Goal: Register for event/course

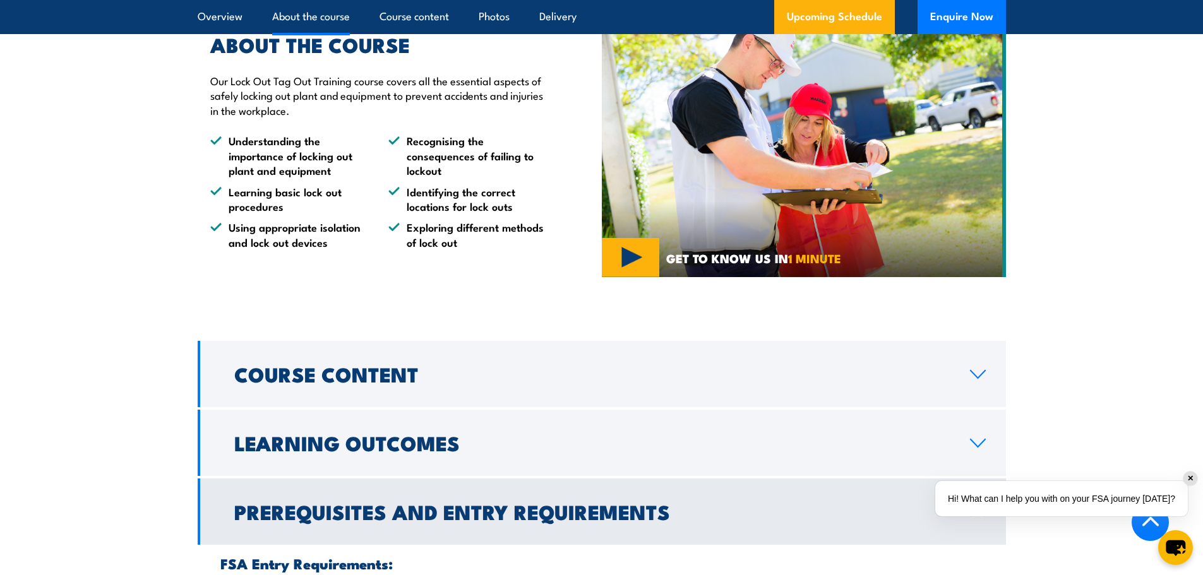
scroll to position [947, 0]
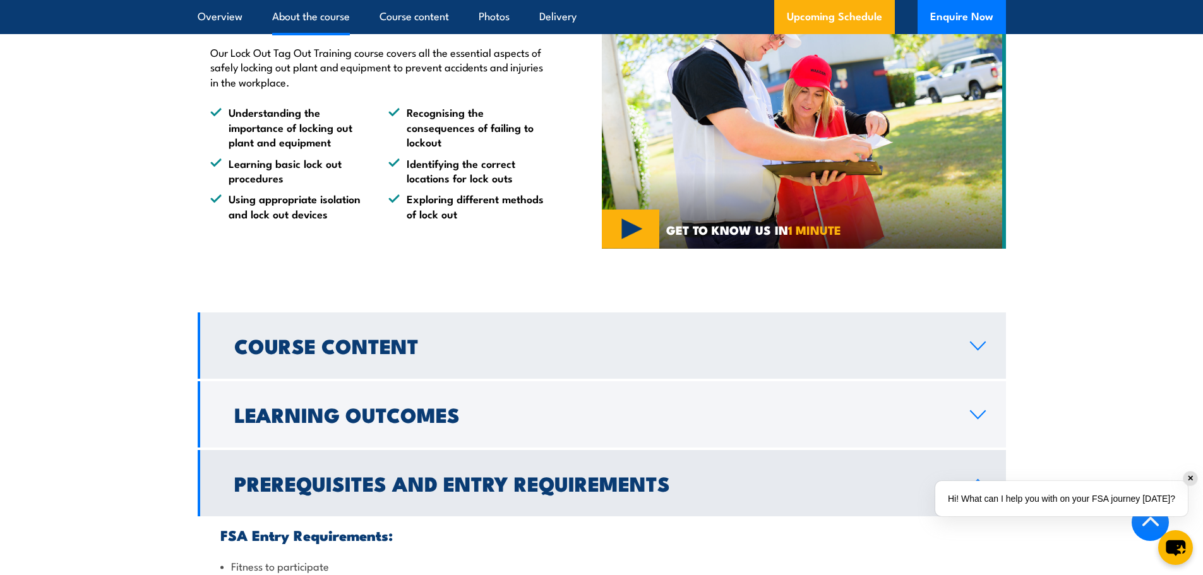
click at [564, 348] on h2 "Course Content" at bounding box center [591, 345] width 715 height 18
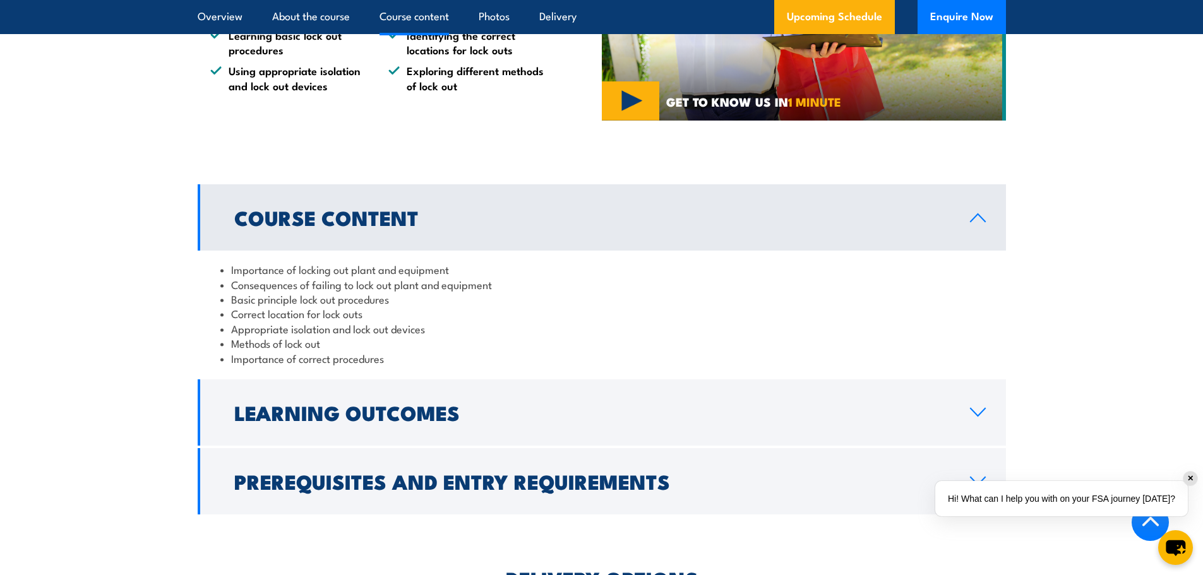
scroll to position [1136, 0]
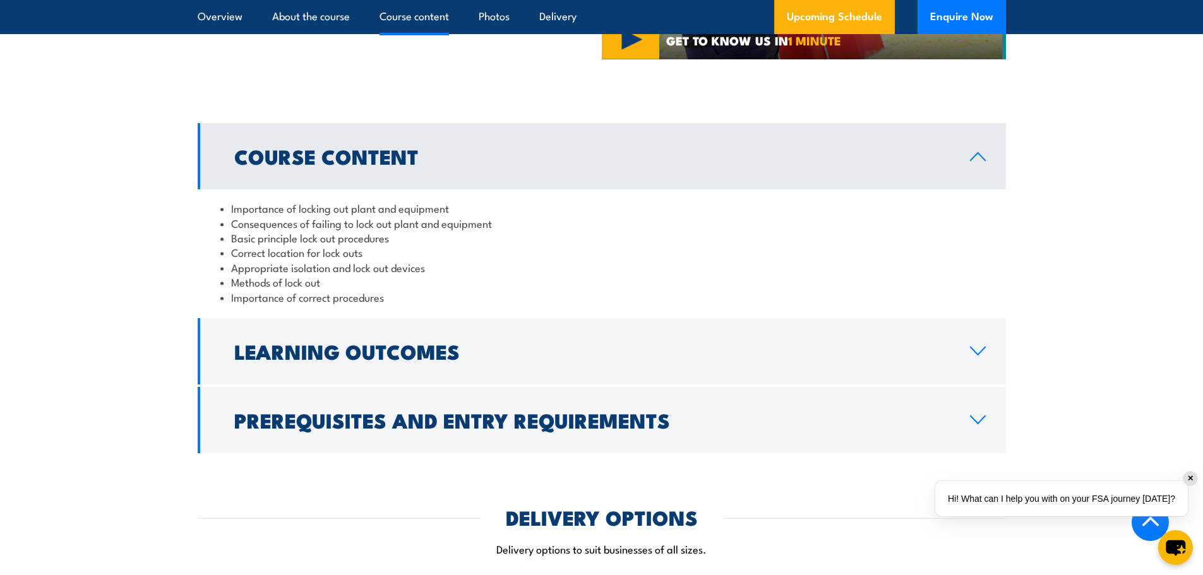
click at [564, 348] on h2 "Learning Outcomes" at bounding box center [591, 351] width 715 height 18
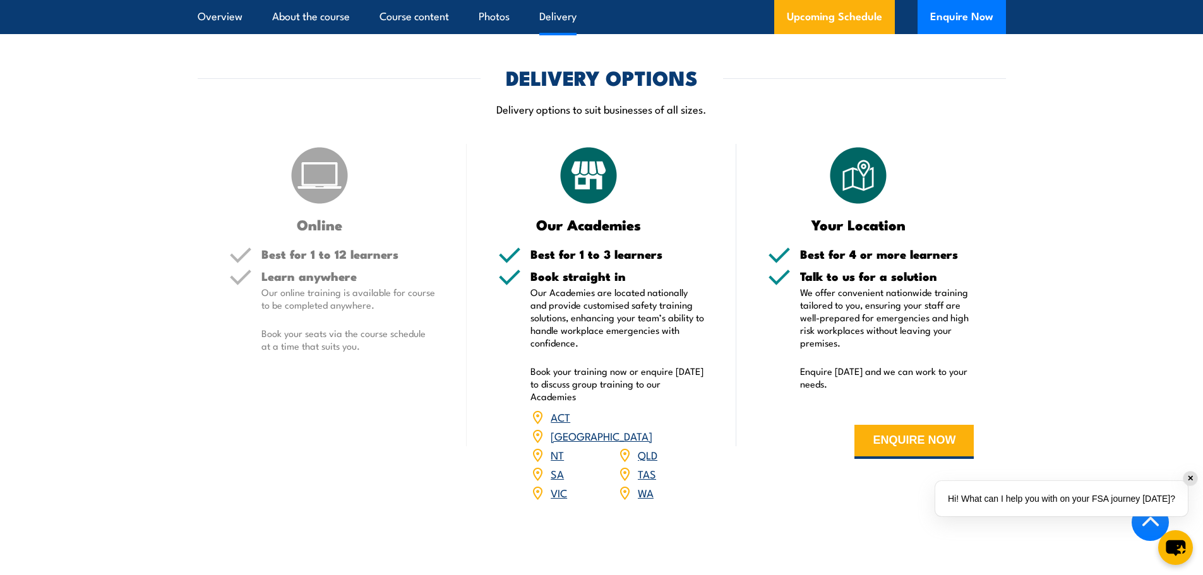
scroll to position [1515, 0]
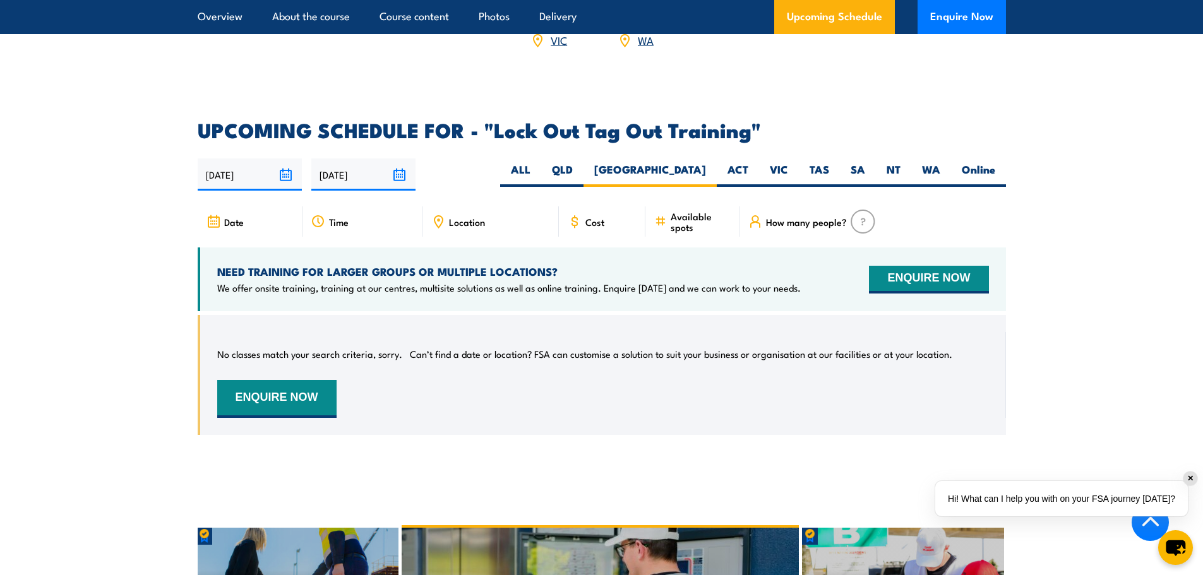
scroll to position [2007, 0]
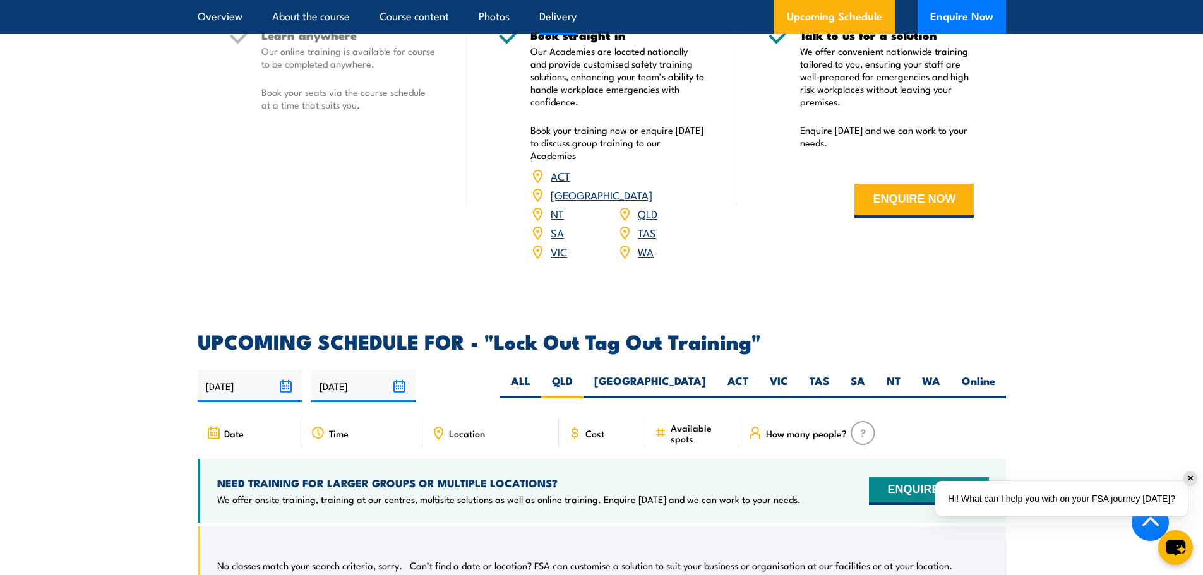
scroll to position [1880, 0]
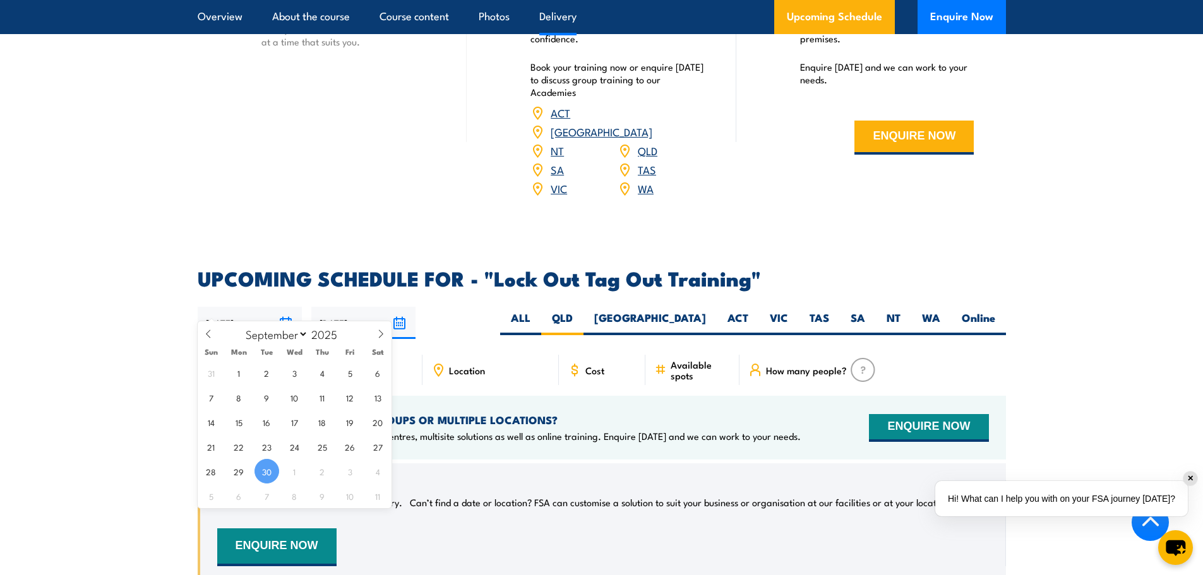
click at [285, 307] on input "[DATE]" at bounding box center [250, 323] width 104 height 32
click at [400, 307] on input "[DATE]" at bounding box center [363, 323] width 104 height 32
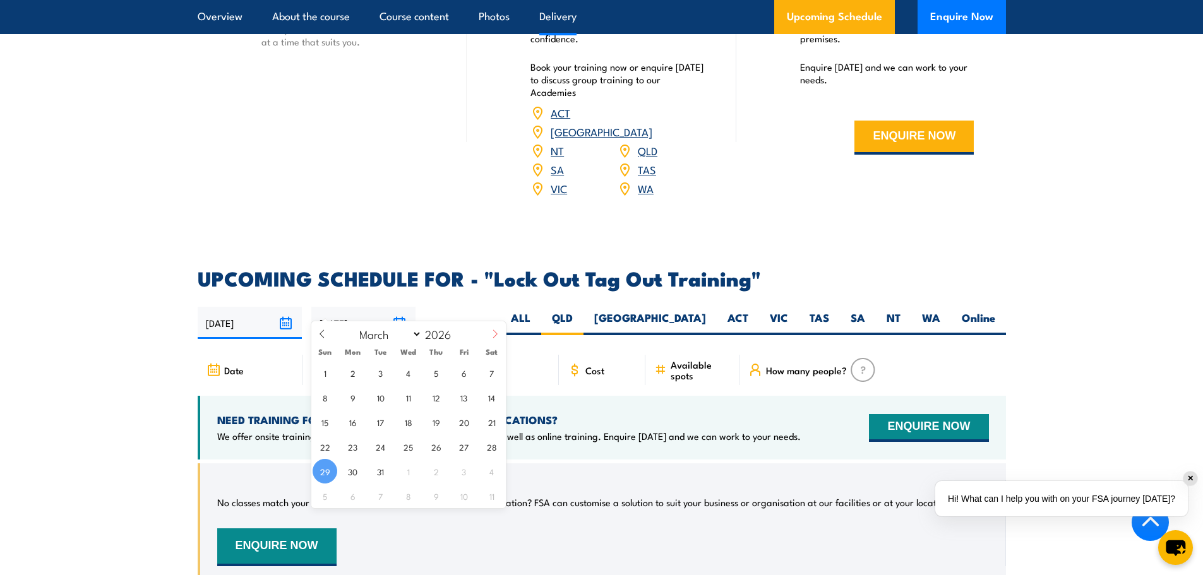
click at [495, 331] on icon at bounding box center [494, 334] width 9 height 9
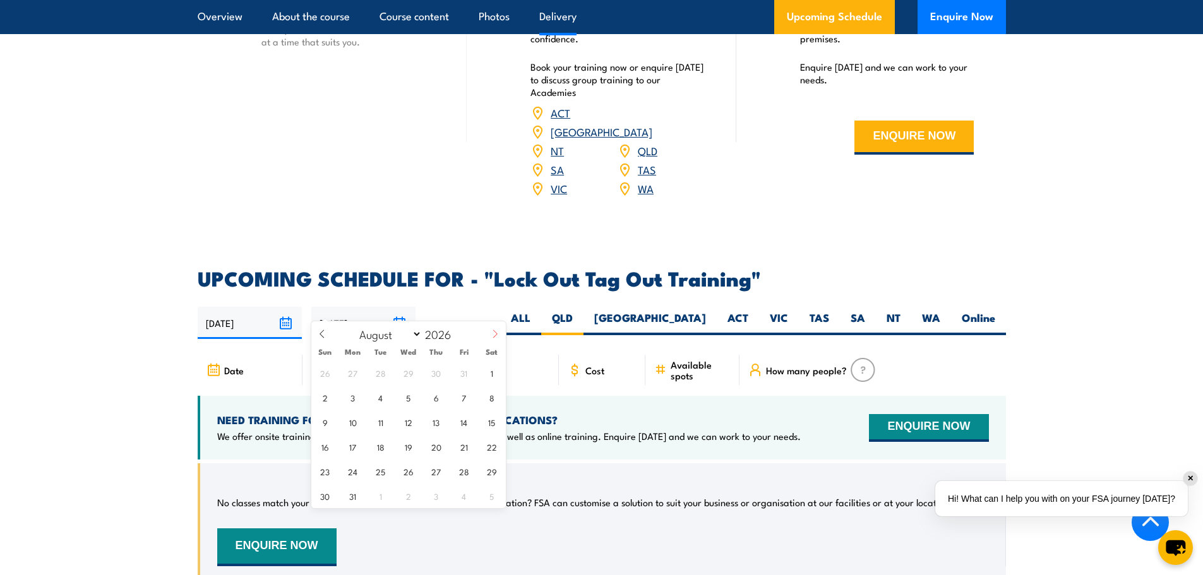
click at [495, 331] on icon at bounding box center [494, 334] width 9 height 9
select select "8"
click at [410, 472] on span "30" at bounding box center [408, 471] width 25 height 25
type input "30/09/2026"
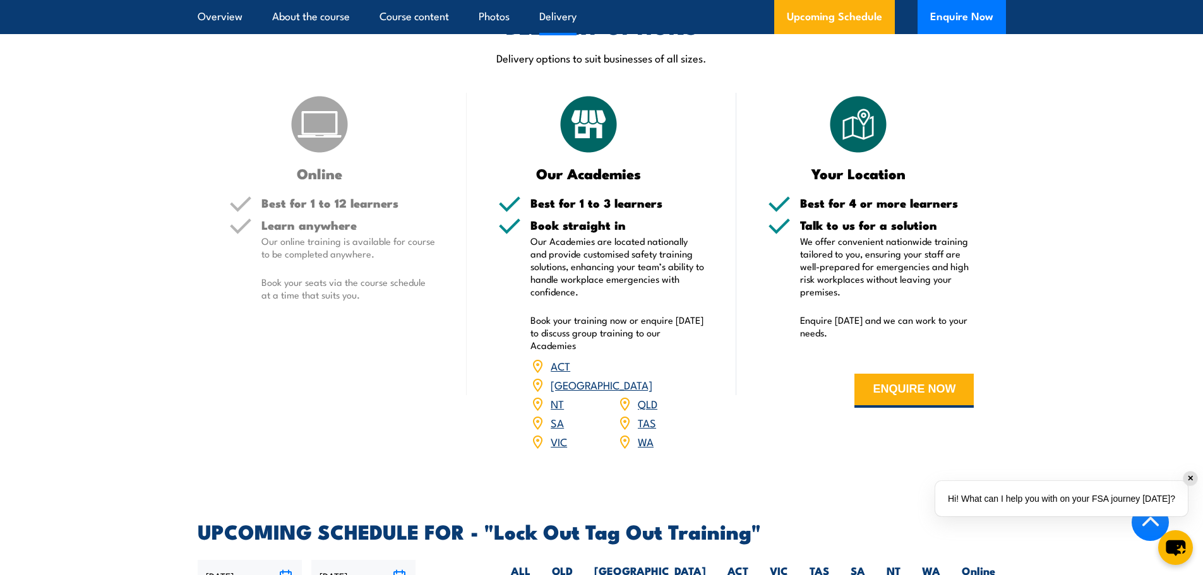
scroll to position [1625, 0]
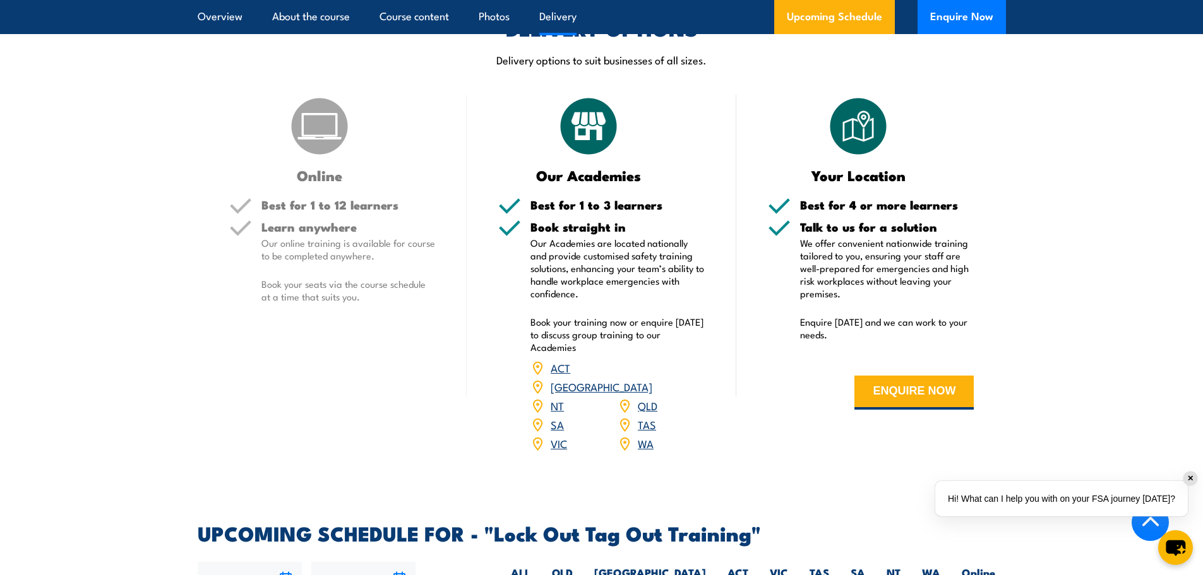
click at [554, 417] on link "SA" at bounding box center [556, 424] width 13 height 15
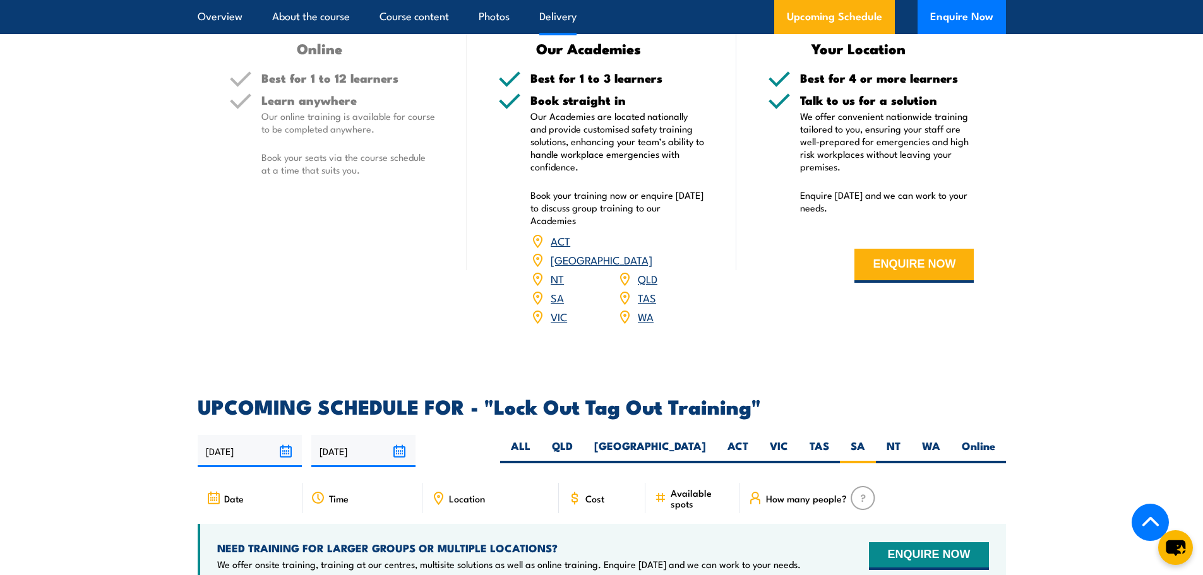
scroll to position [1752, 0]
click at [555, 309] on link "VIC" at bounding box center [558, 316] width 16 height 15
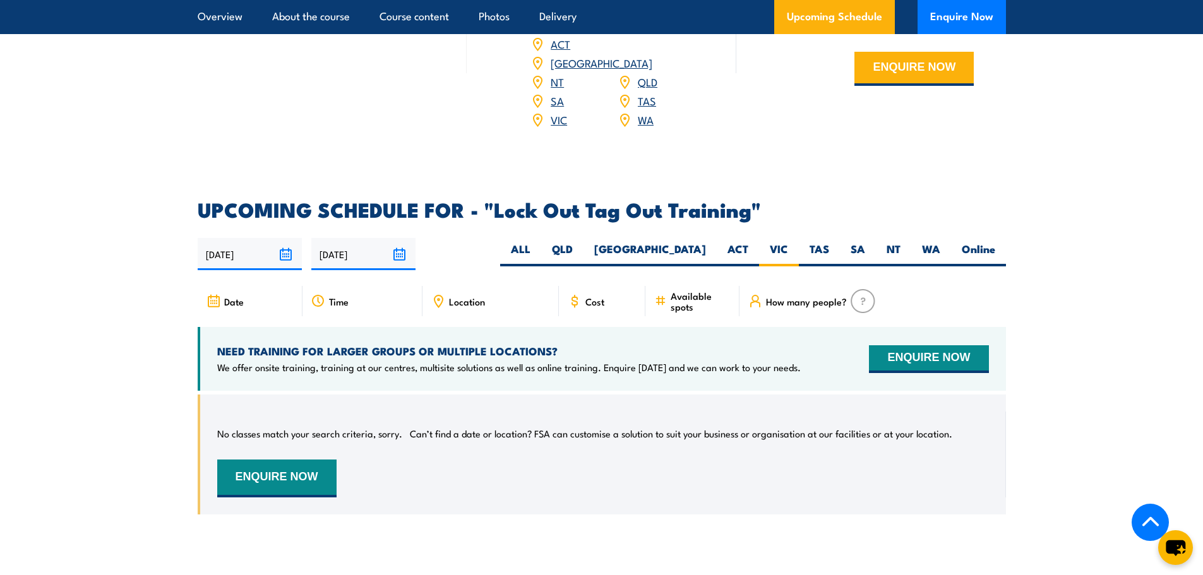
scroll to position [1941, 0]
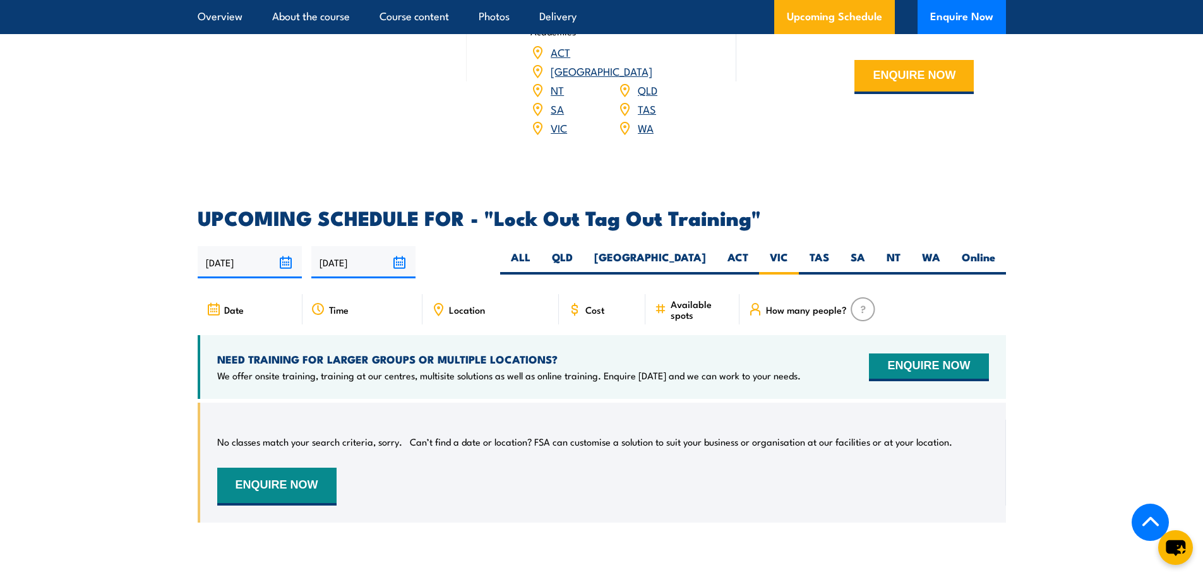
click at [559, 120] on link "VIC" at bounding box center [558, 127] width 16 height 15
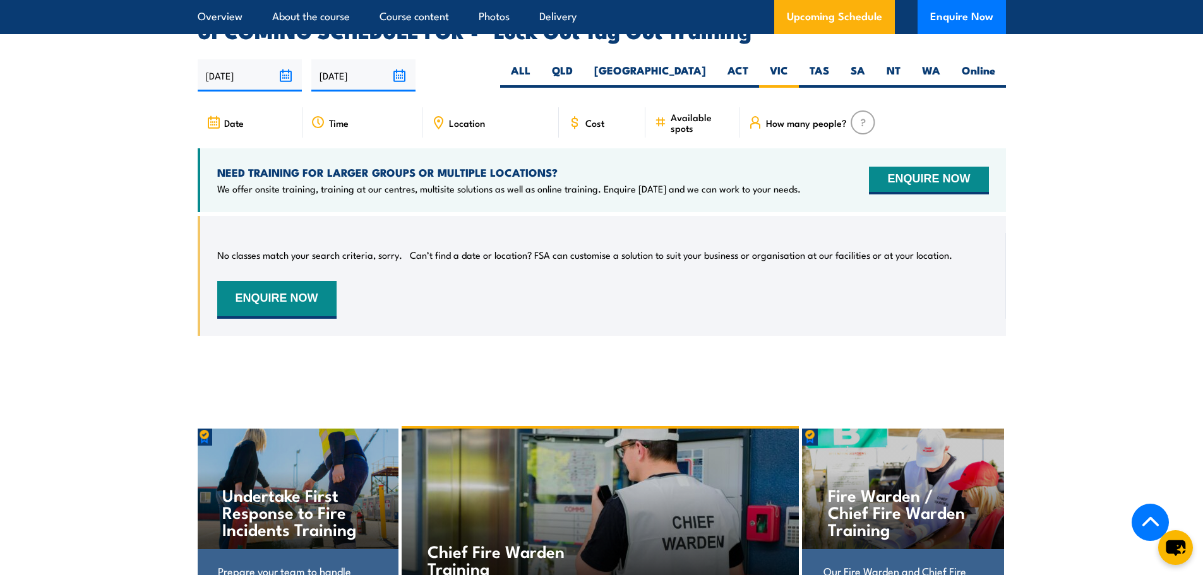
scroll to position [2130, 0]
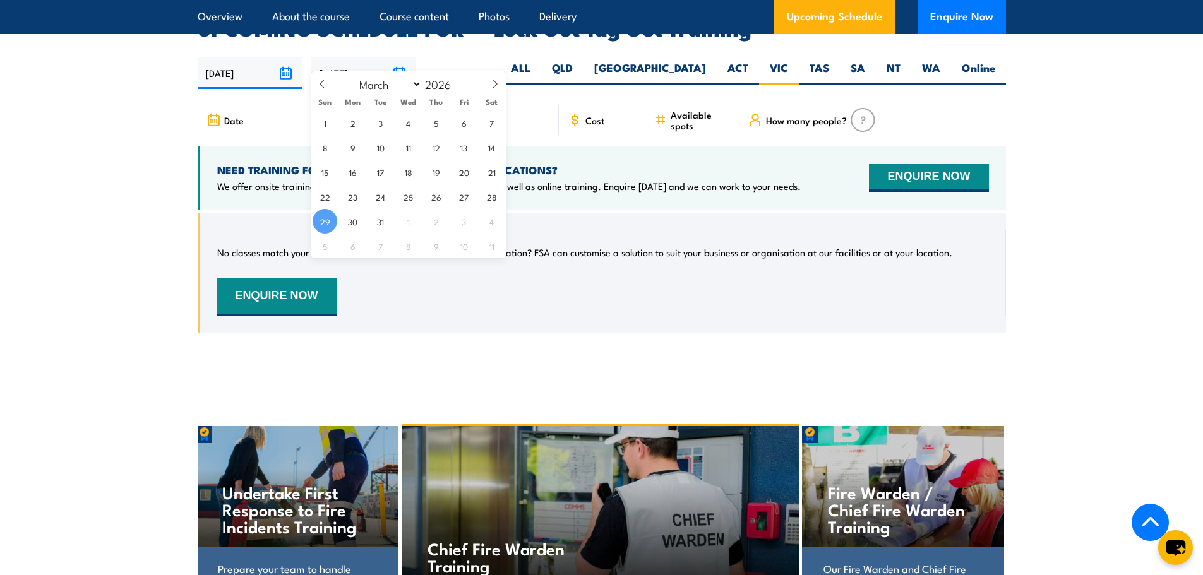
click at [404, 57] on input "[DATE]" at bounding box center [363, 73] width 104 height 32
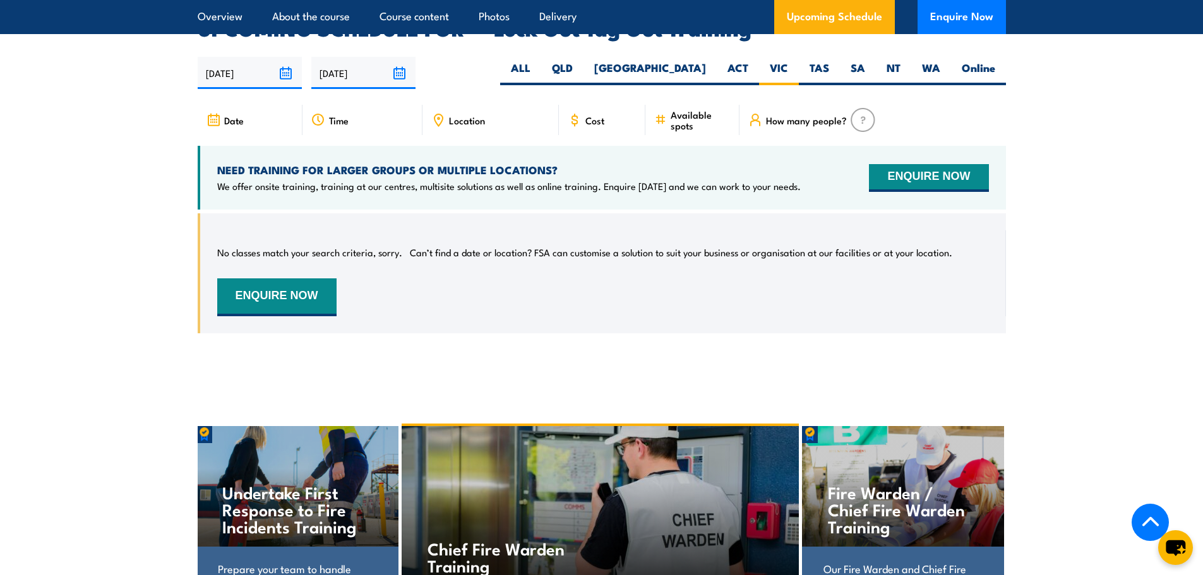
click at [463, 57] on div "30/09/2025 29/03/2026" at bounding box center [602, 73] width 808 height 32
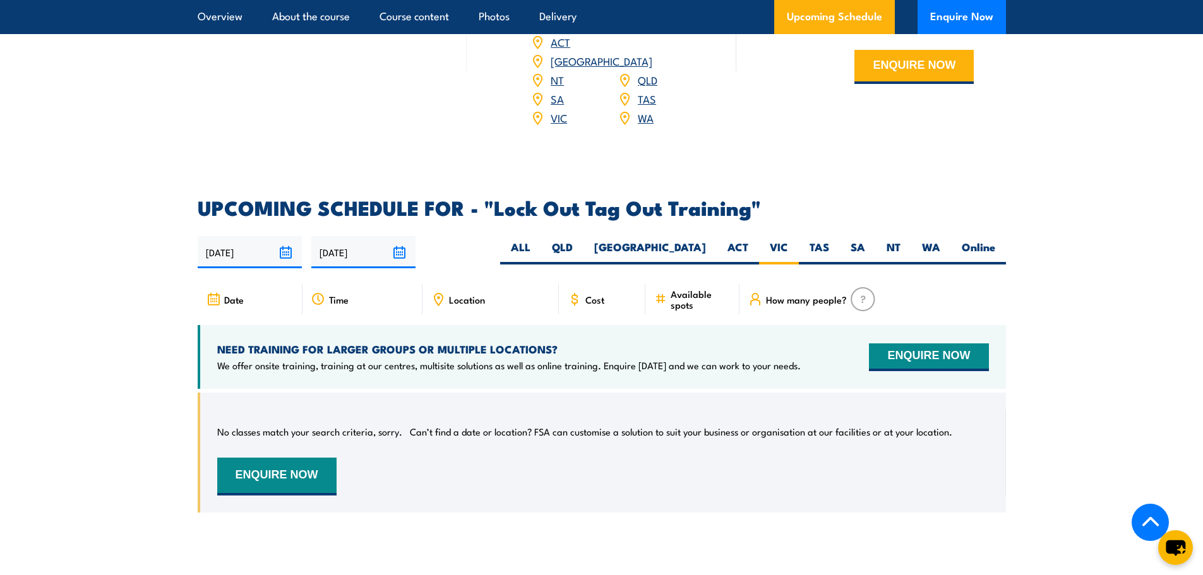
scroll to position [1878, 0]
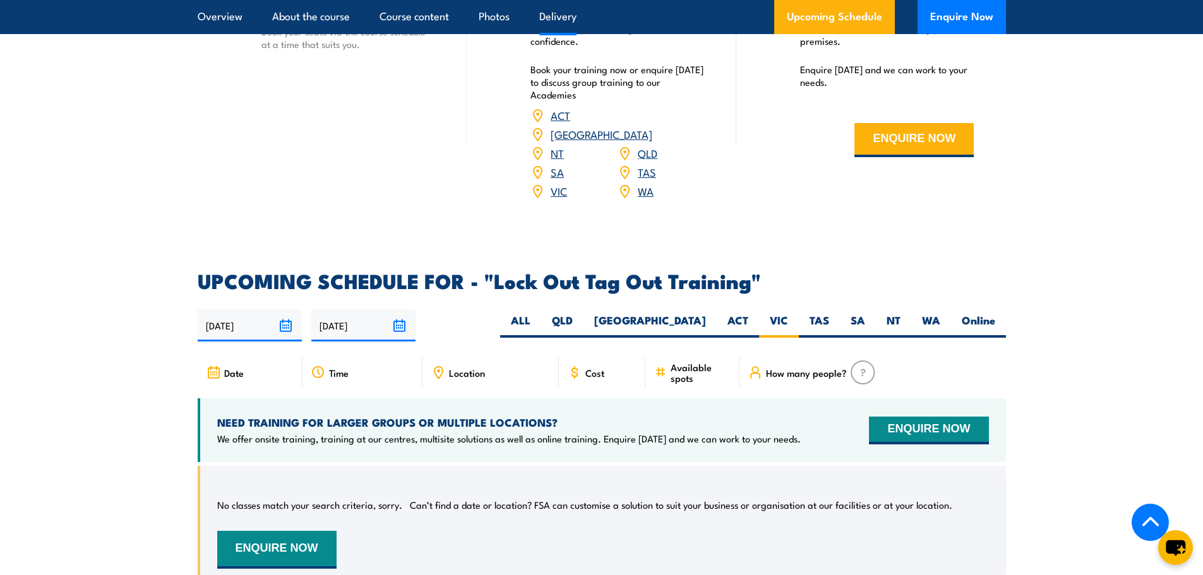
click at [652, 126] on link "[GEOGRAPHIC_DATA]" at bounding box center [601, 133] width 102 height 15
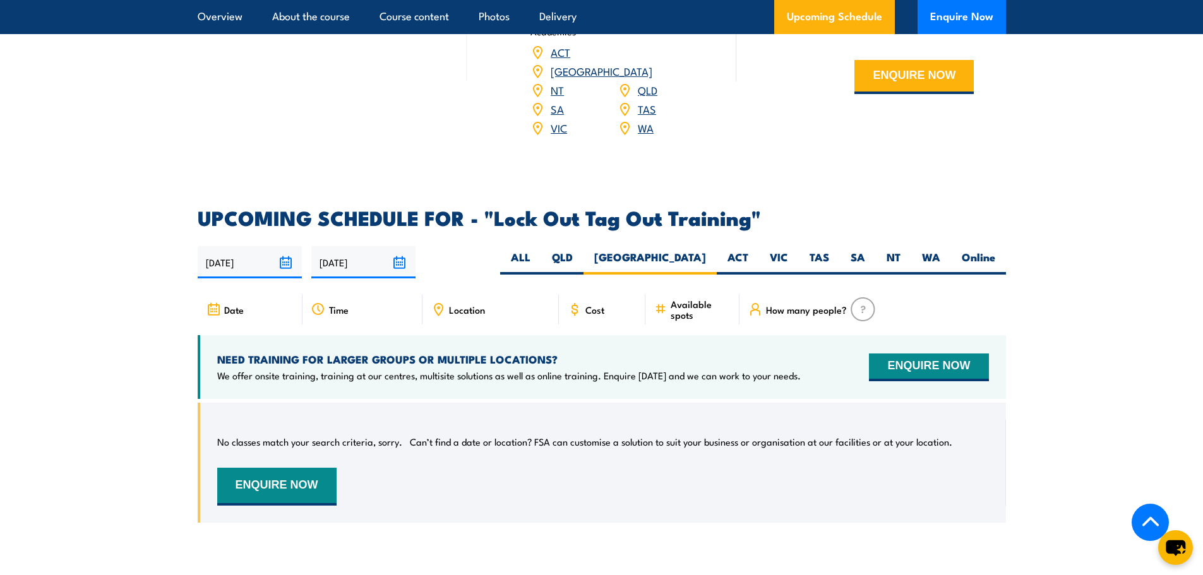
scroll to position [1878, 0]
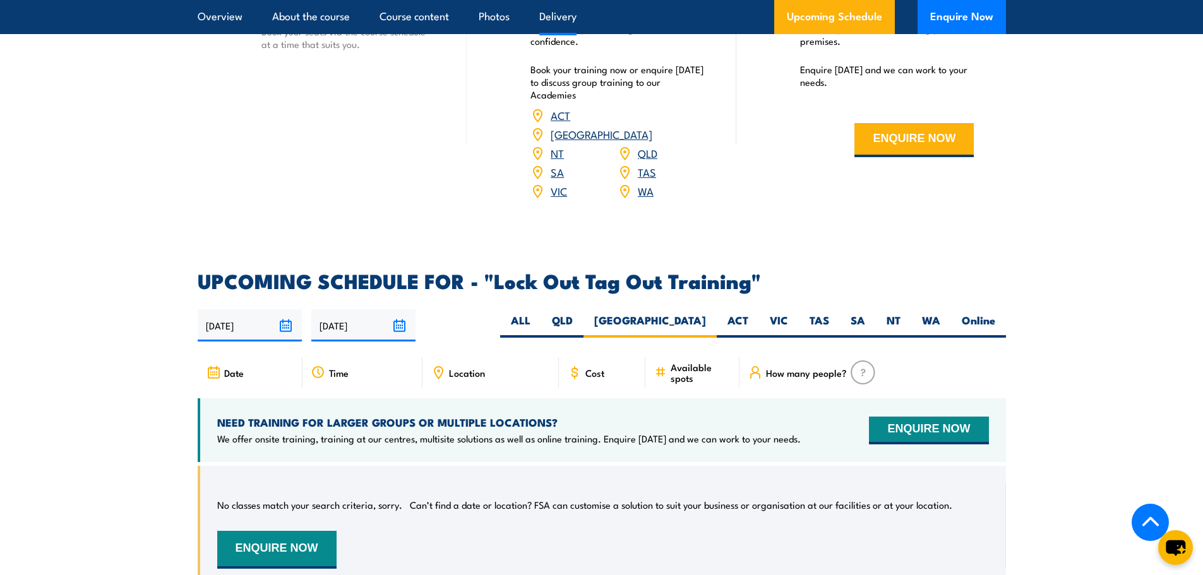
click at [646, 145] on link "QLD" at bounding box center [648, 152] width 20 height 15
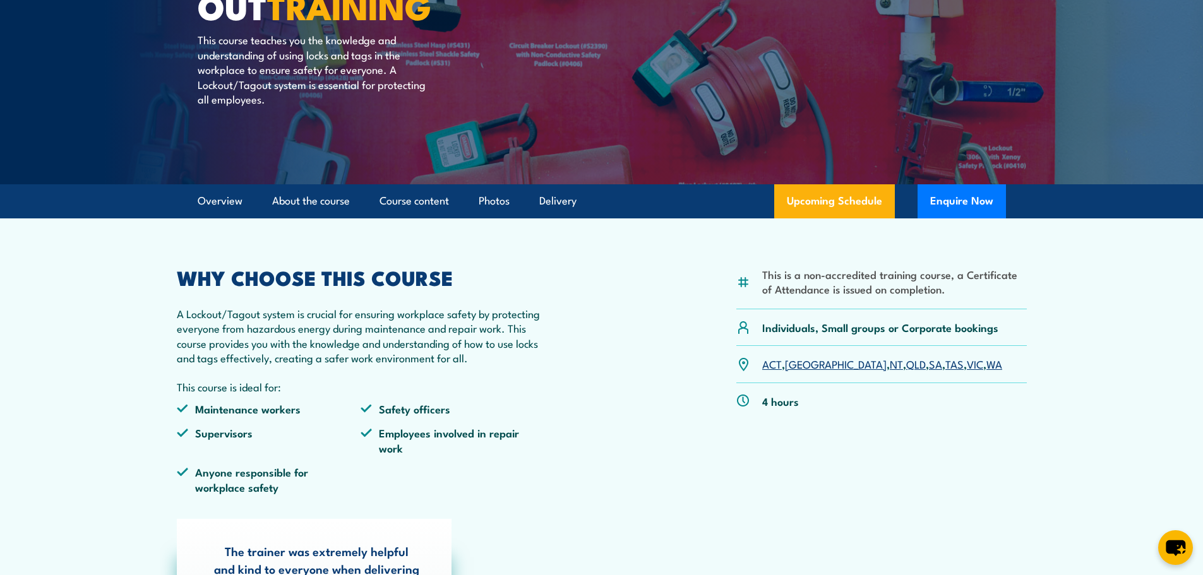
scroll to position [189, 0]
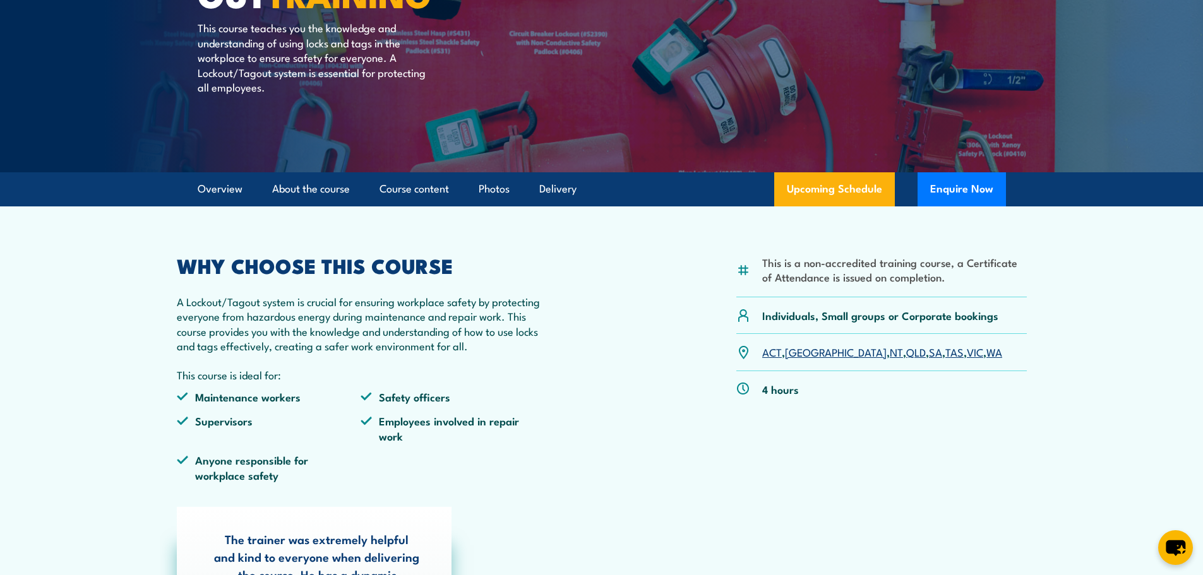
click at [799, 352] on link "[GEOGRAPHIC_DATA]" at bounding box center [836, 351] width 102 height 15
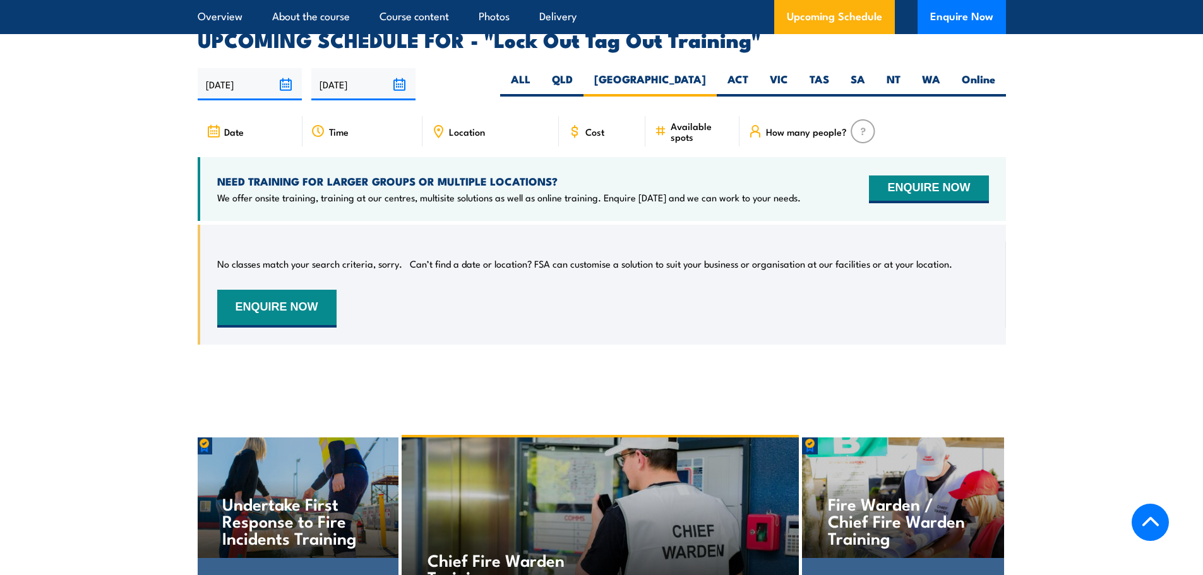
scroll to position [2130, 0]
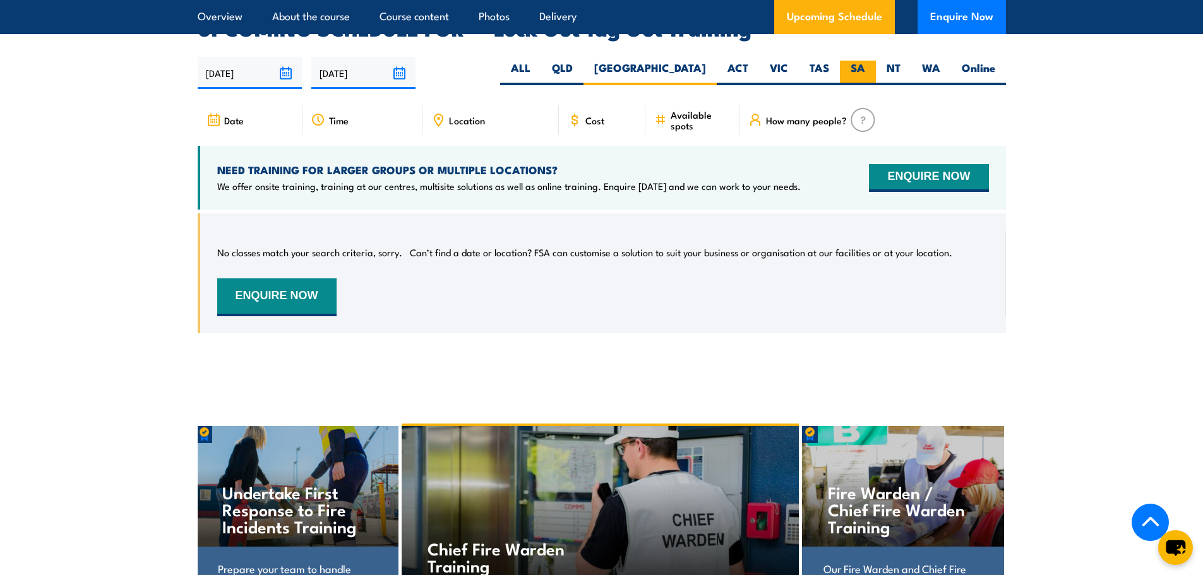
click at [852, 61] on label "SA" at bounding box center [858, 73] width 36 height 25
click at [865, 61] on input "SA" at bounding box center [869, 65] width 8 height 8
radio input "true"
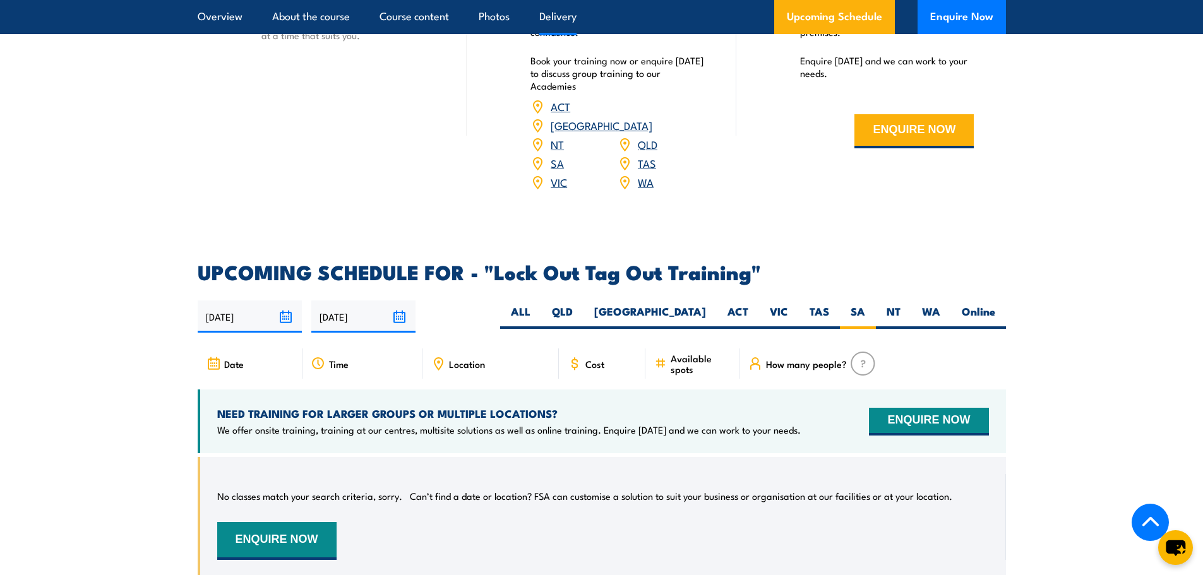
scroll to position [1878, 0]
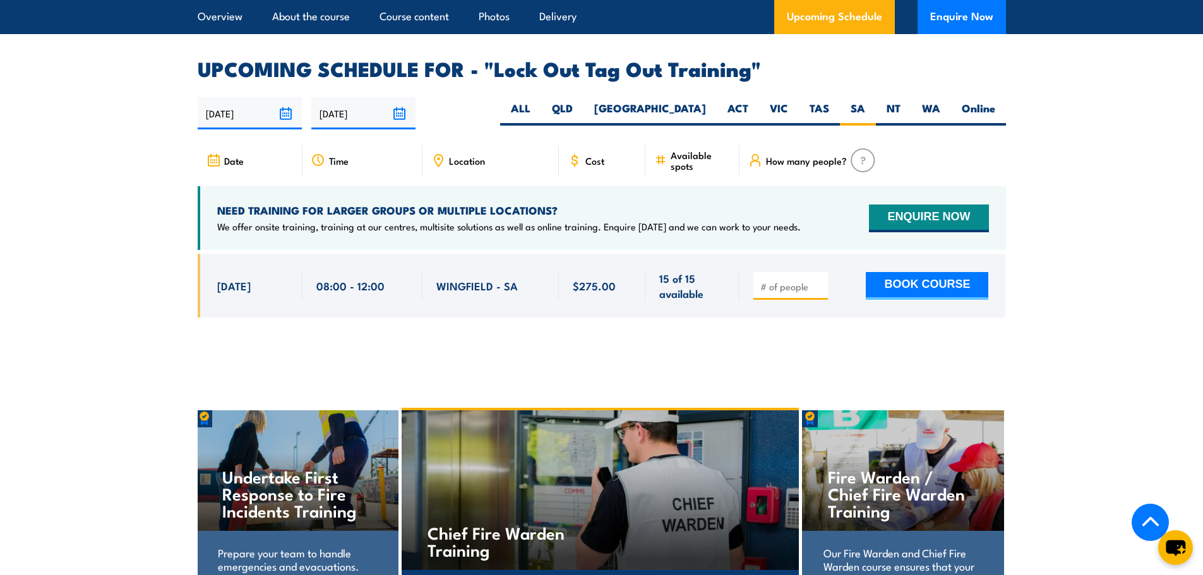
scroll to position [2067, 0]
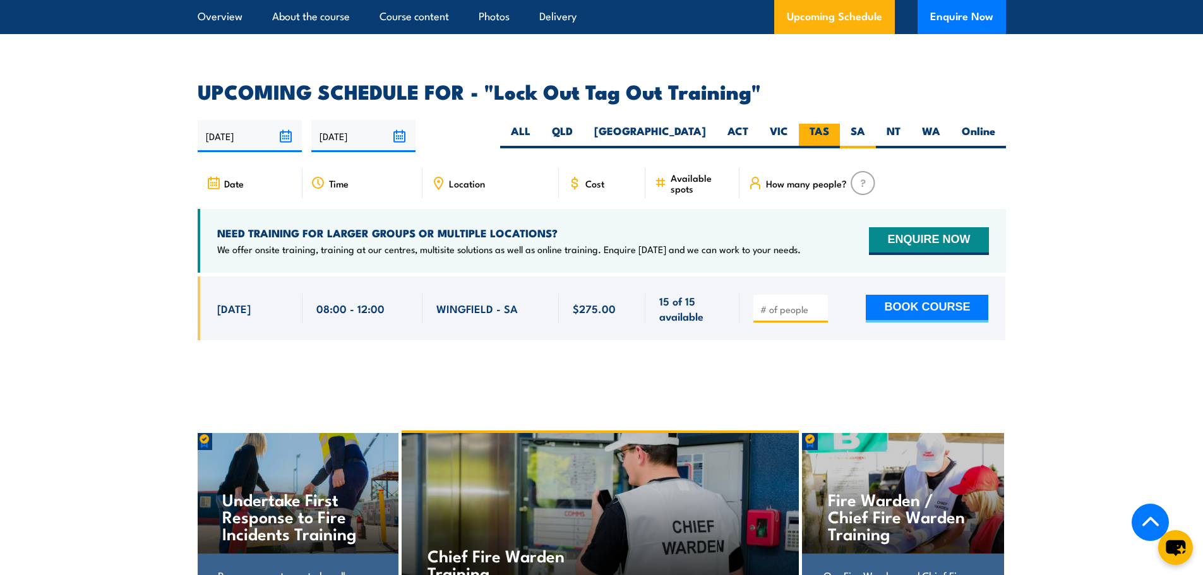
click at [820, 124] on label "TAS" at bounding box center [819, 136] width 41 height 25
click at [829, 124] on input "TAS" at bounding box center [833, 128] width 8 height 8
radio input "true"
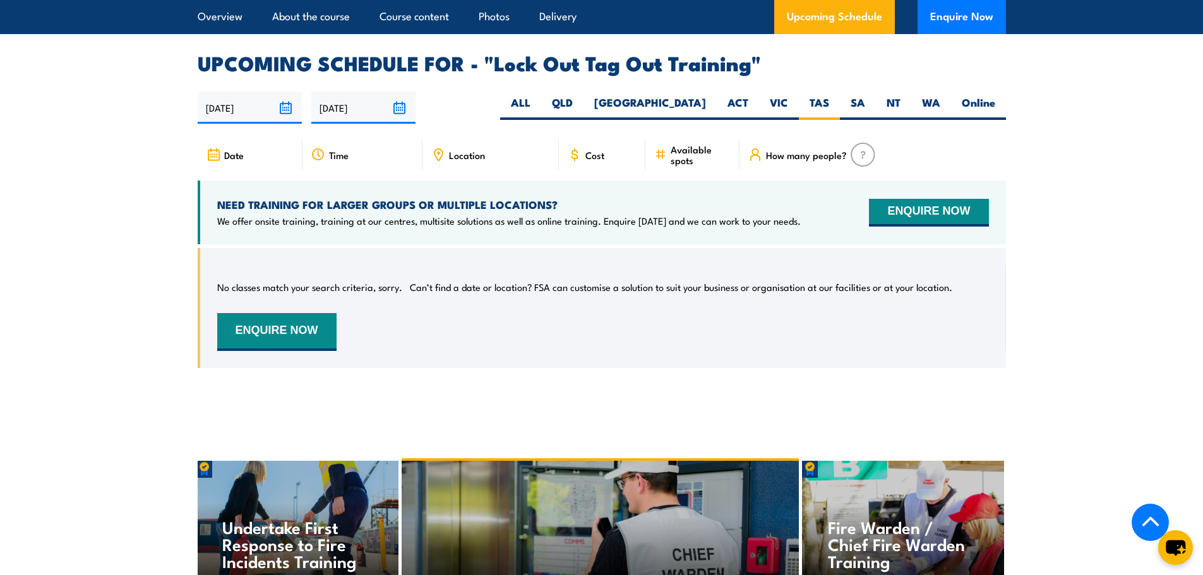
scroll to position [2067, 0]
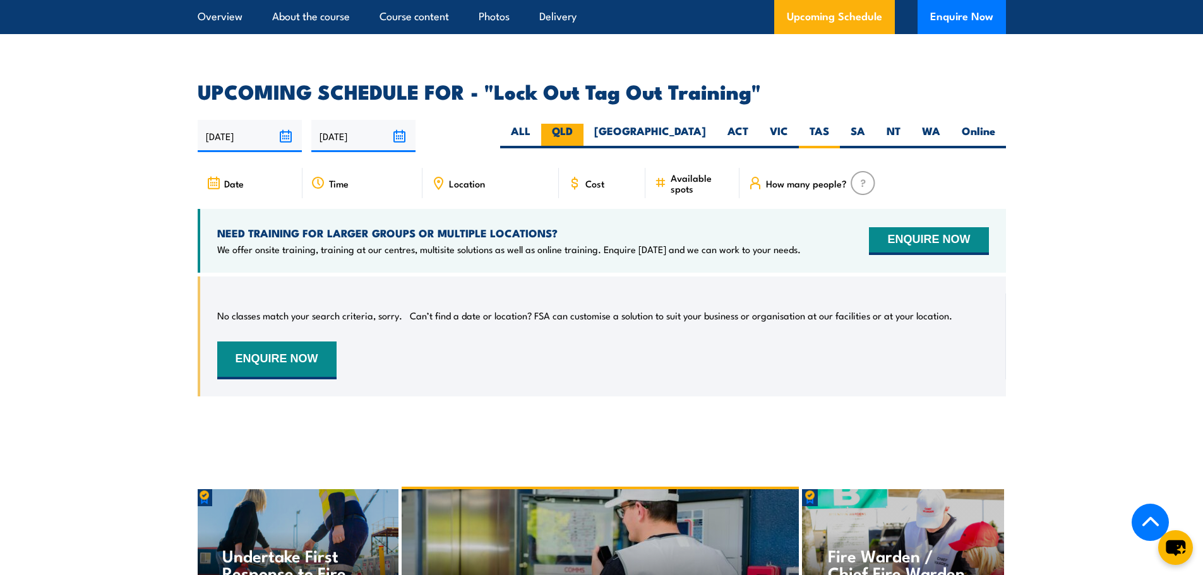
click at [583, 124] on label "QLD" at bounding box center [562, 136] width 42 height 25
click at [581, 124] on input "QLD" at bounding box center [577, 128] width 8 height 8
radio input "true"
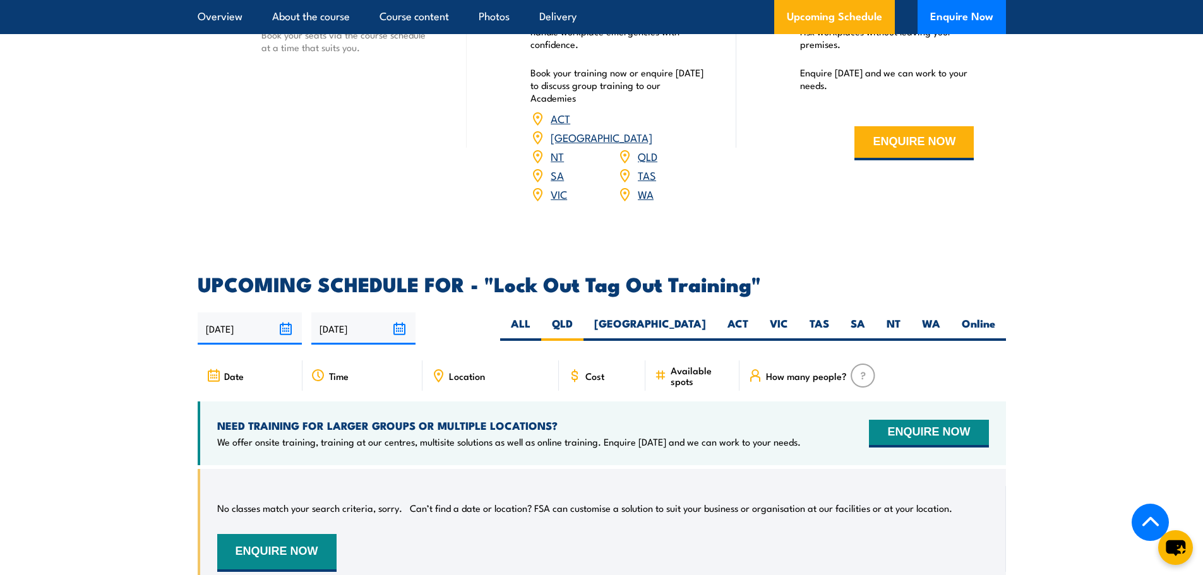
scroll to position [1815, 0]
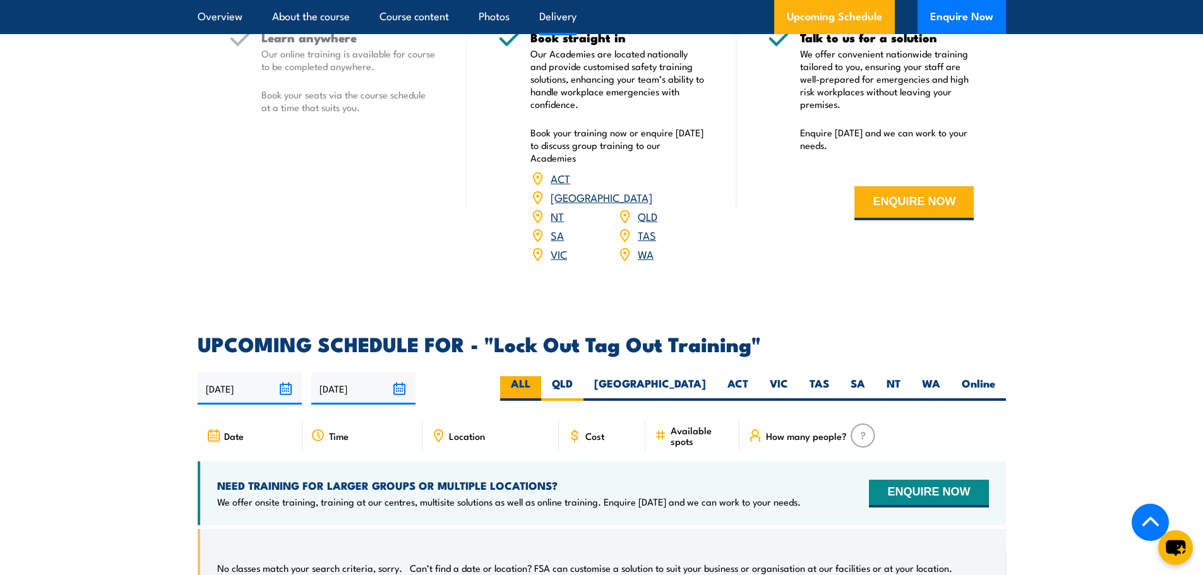
click at [541, 376] on label "ALL" at bounding box center [520, 388] width 41 height 25
click at [538, 376] on input "ALL" at bounding box center [534, 380] width 8 height 8
radio input "true"
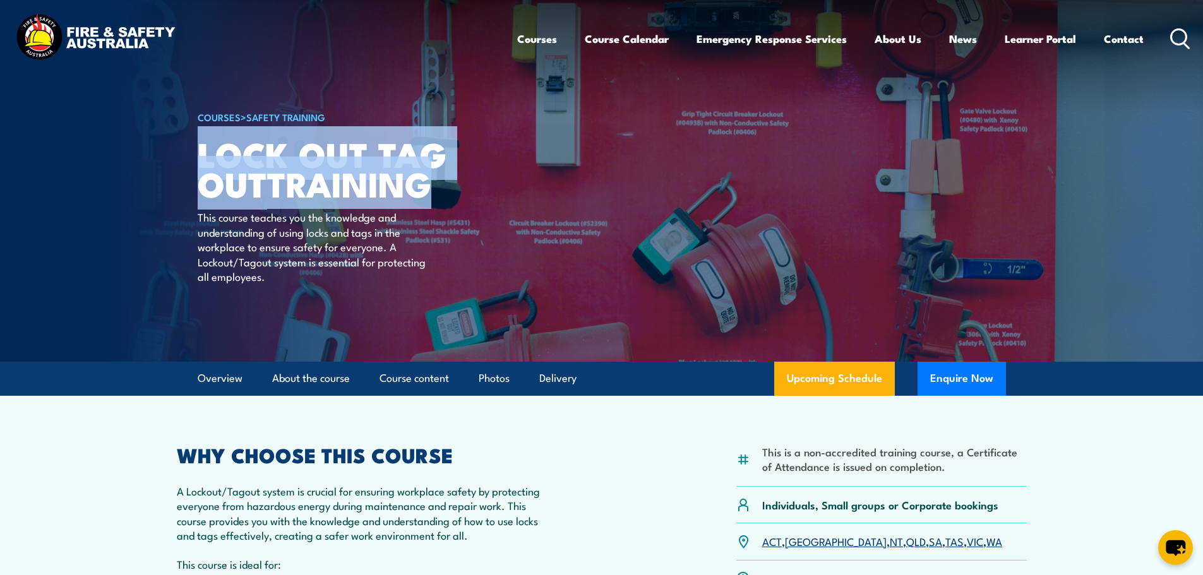
drag, startPoint x: 199, startPoint y: 147, endPoint x: 440, endPoint y: 188, distance: 244.6
click at [440, 188] on h1 "Lock Out Tag Out TRAINING" at bounding box center [354, 168] width 312 height 59
copy h1 "Lock Out Tag Out TRAINING"
